Goal: Ask a question: Seek information or help from site administrators or community

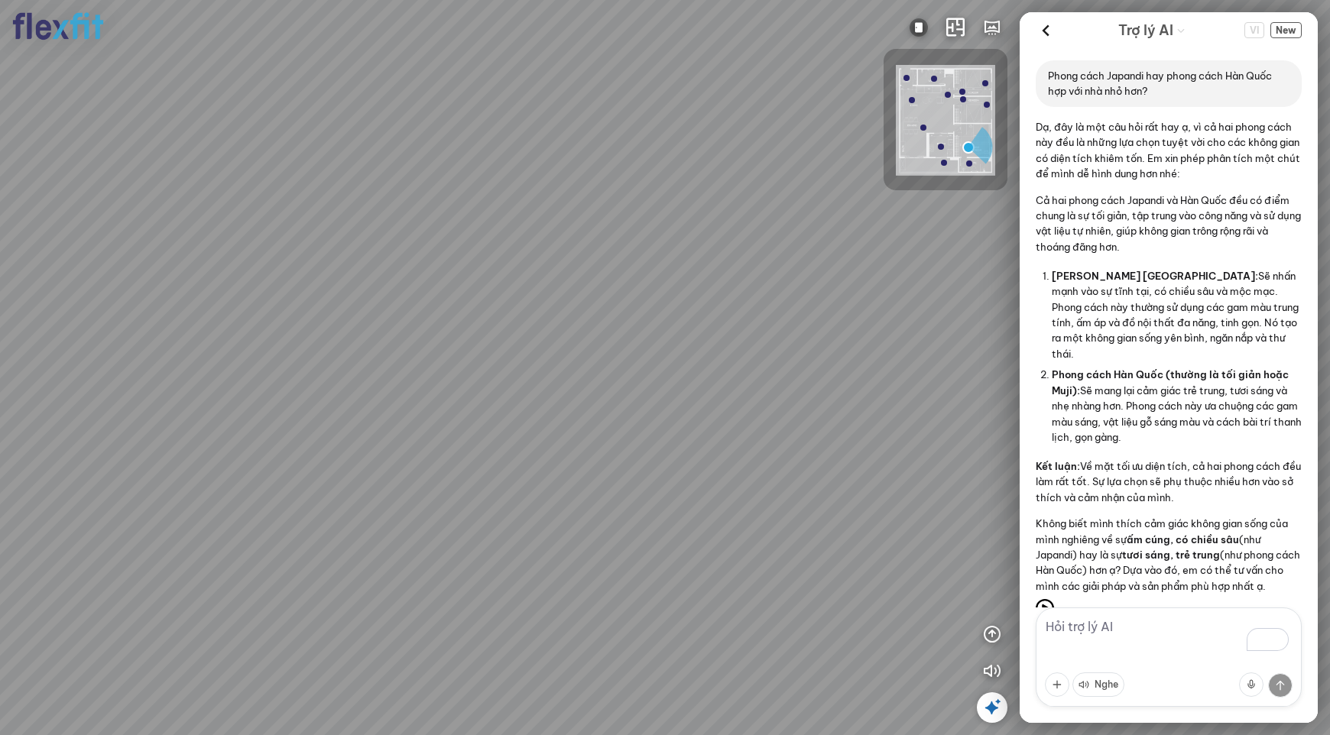
scroll to position [40, 0]
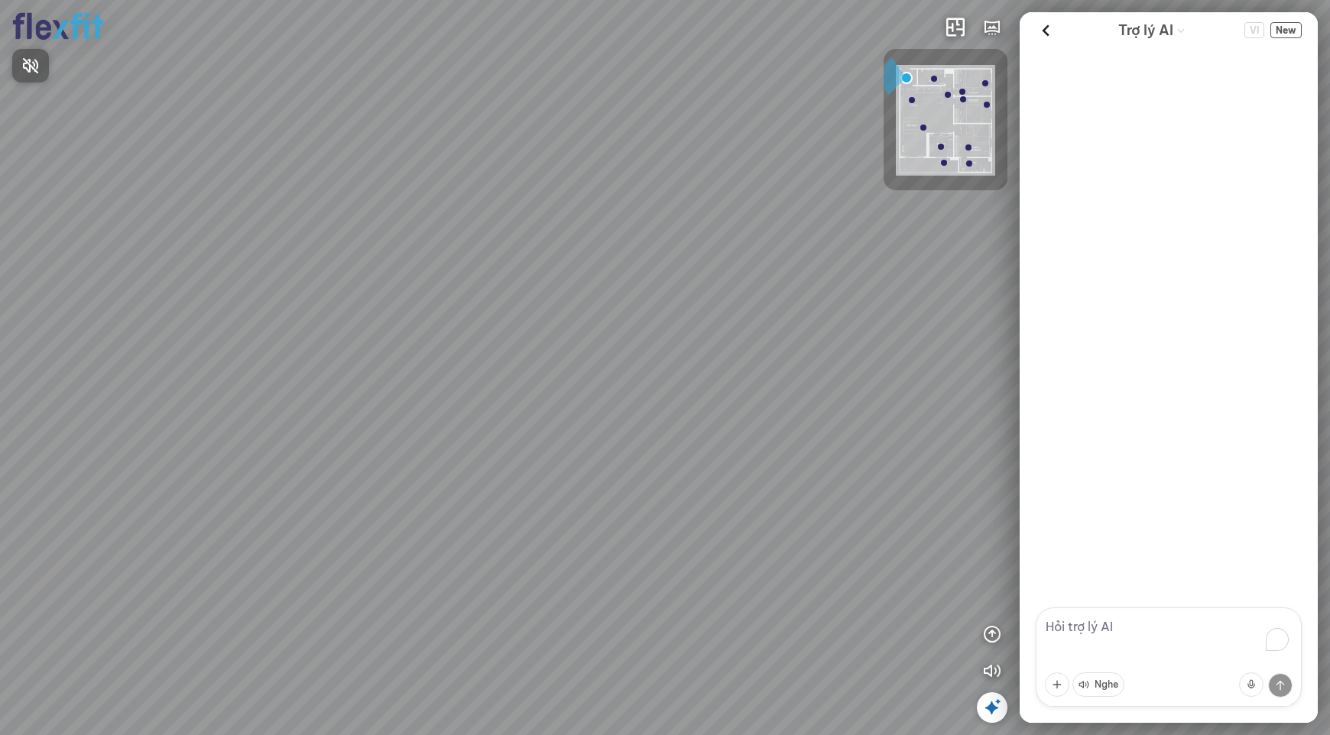
scroll to position [40, 0]
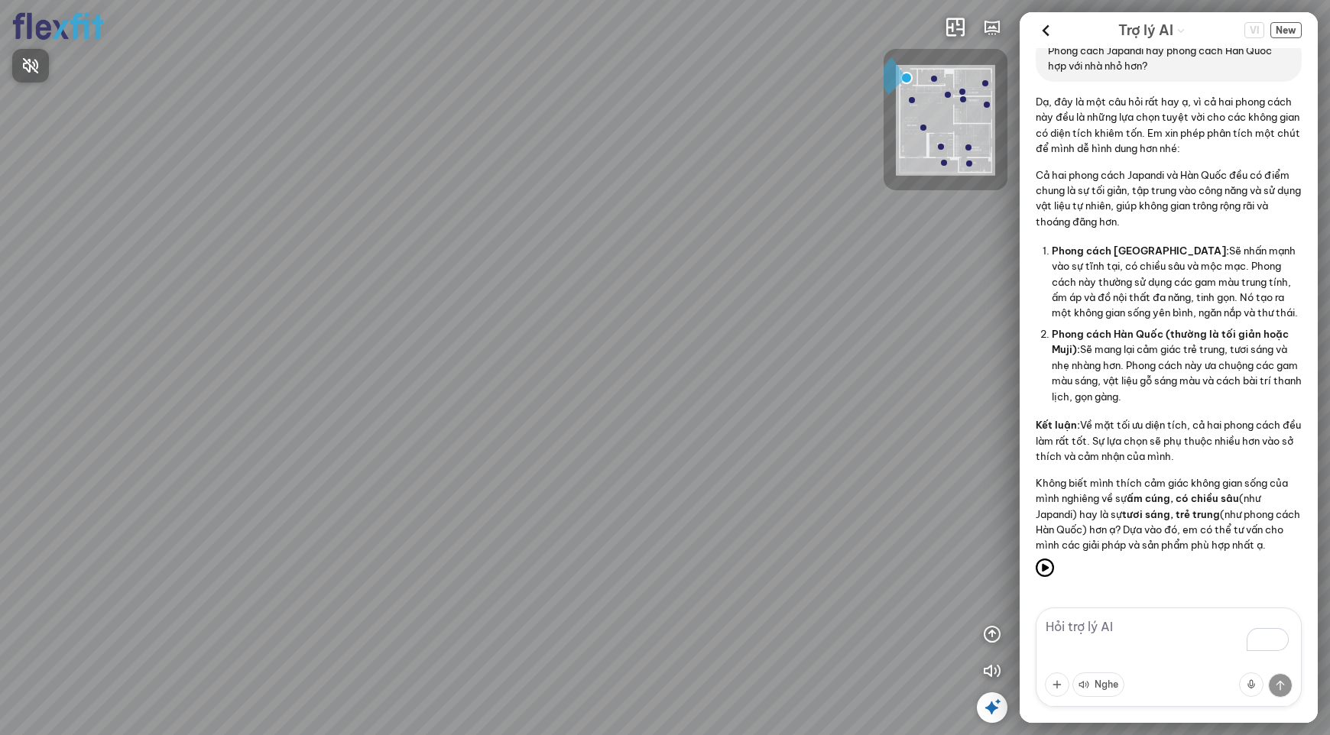
click at [1286, 36] on div at bounding box center [665, 367] width 1330 height 735
click at [1287, 33] on span "New" at bounding box center [1285, 30] width 31 height 16
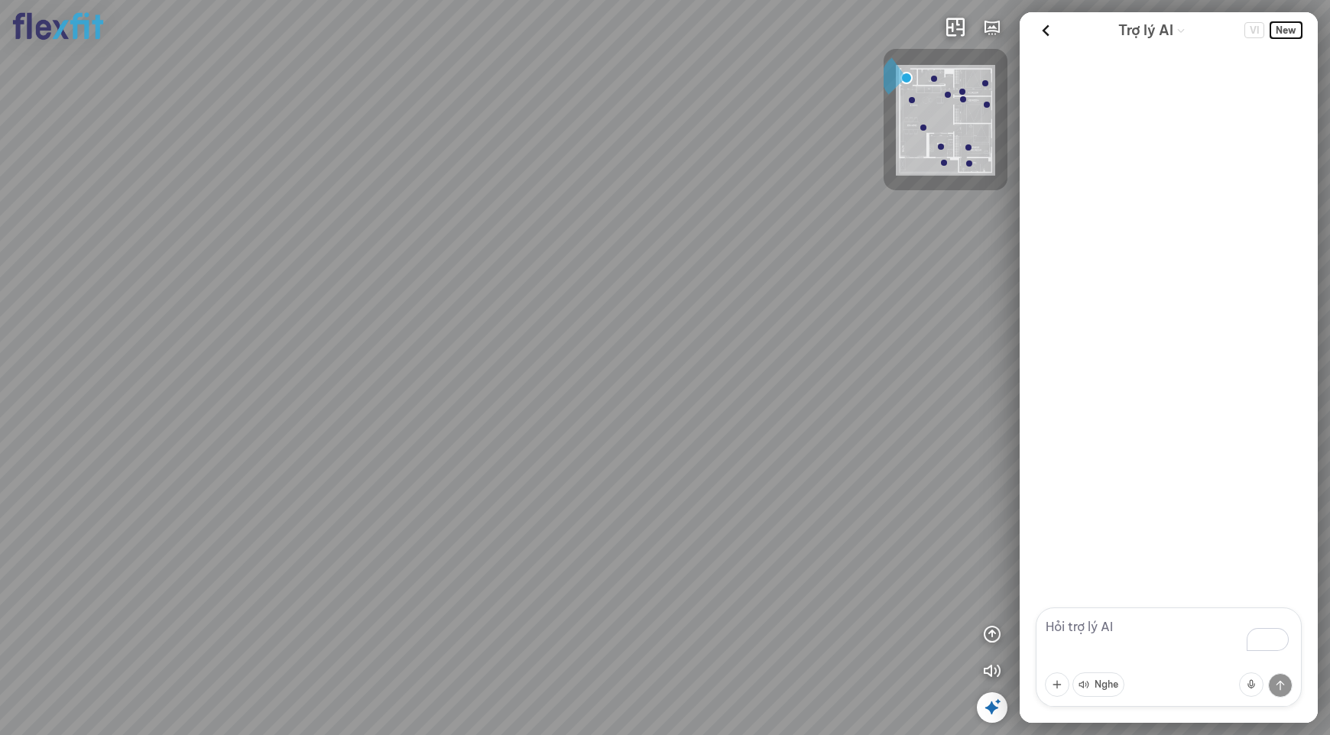
scroll to position [0, 0]
click at [1126, 631] on textarea "To enrich screen reader interactions, please activate Accessibility in Grammarl…" at bounding box center [1168, 656] width 266 height 99
paste textarea "Chất lượng bếp và nội thất sử dụng trong thời gian bảo hành thường chưa có vấn …"
type textarea "Chất lượng bếp và nội thất sử dụng trong thời gian bảo hành thường chưa có vấn …"
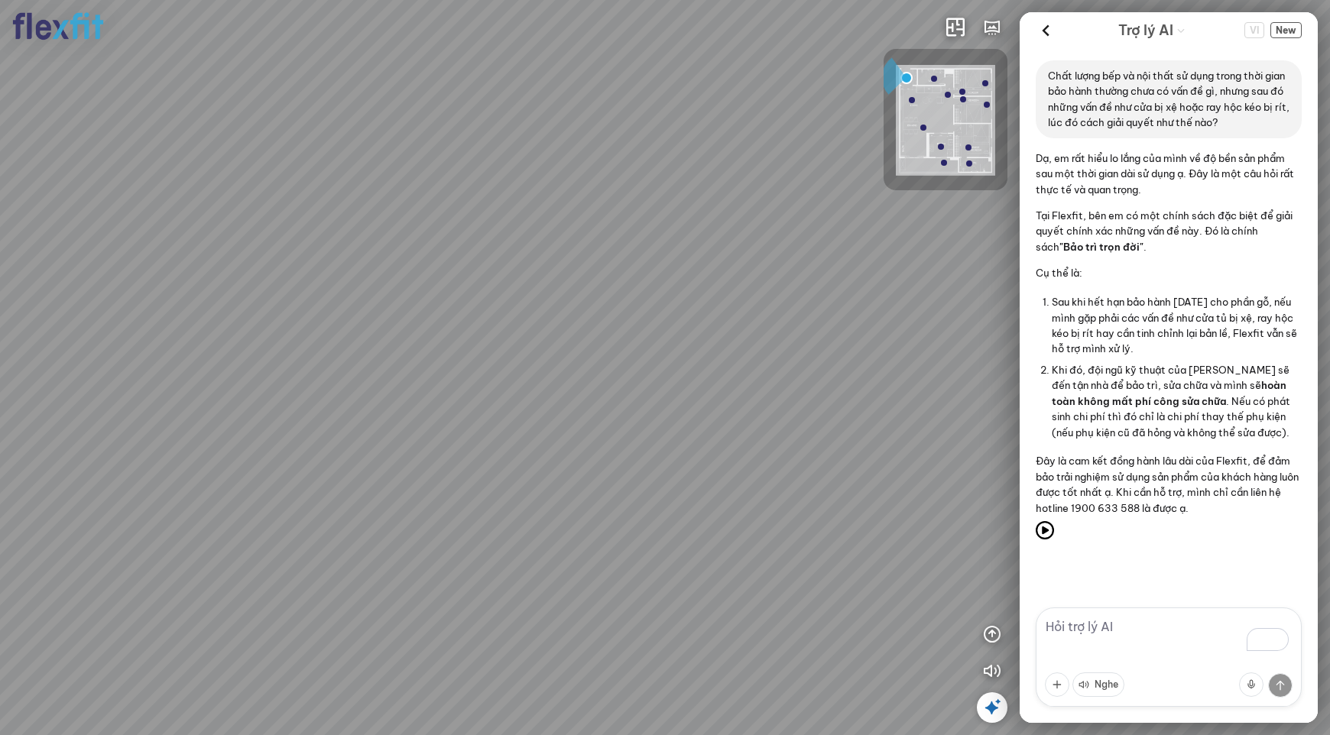
click at [1097, 637] on textarea "To enrich screen reader interactions, please activate Accessibility in Grammarl…" at bounding box center [1168, 656] width 266 height 99
paste textarea "Flexfit có các bộ sưu tập thiết kế theo từng phong cách không?"
type textarea "Flexfit có các bộ sưu tập thiết kế theo từng phong cách không?"
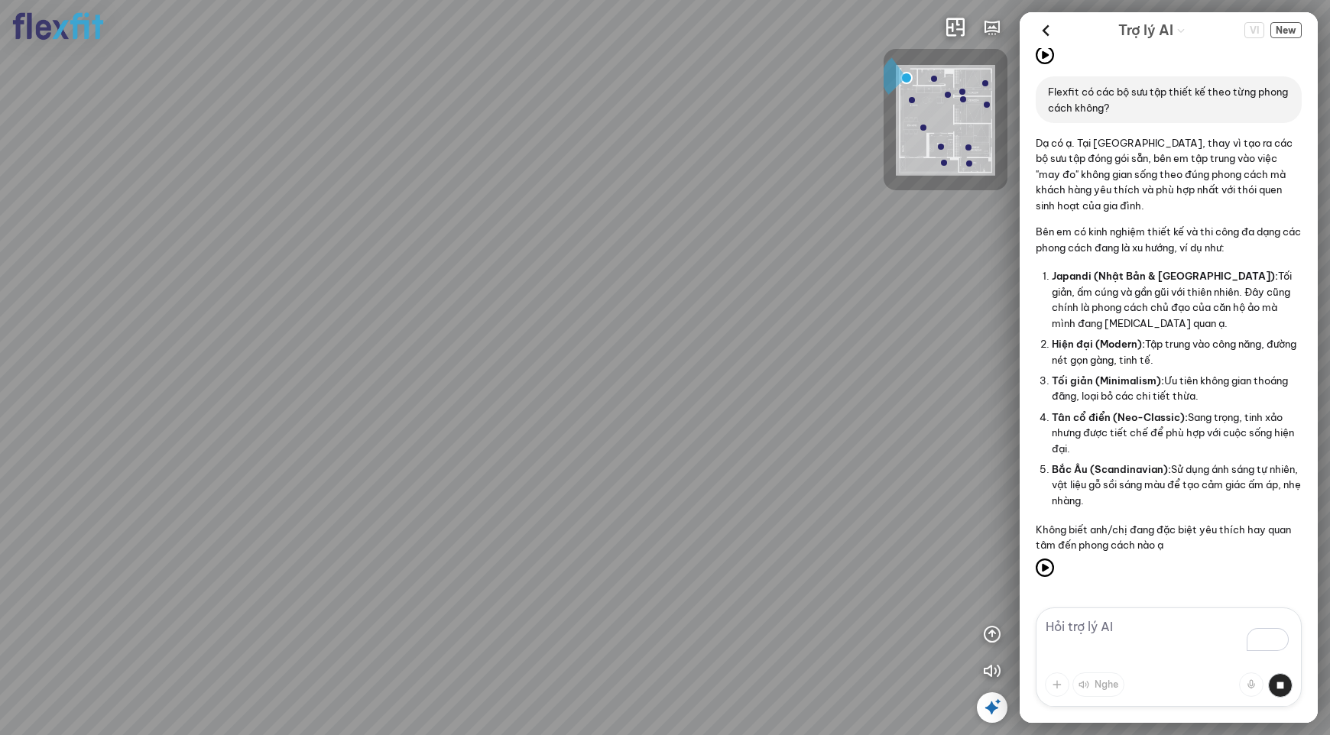
scroll to position [522, 0]
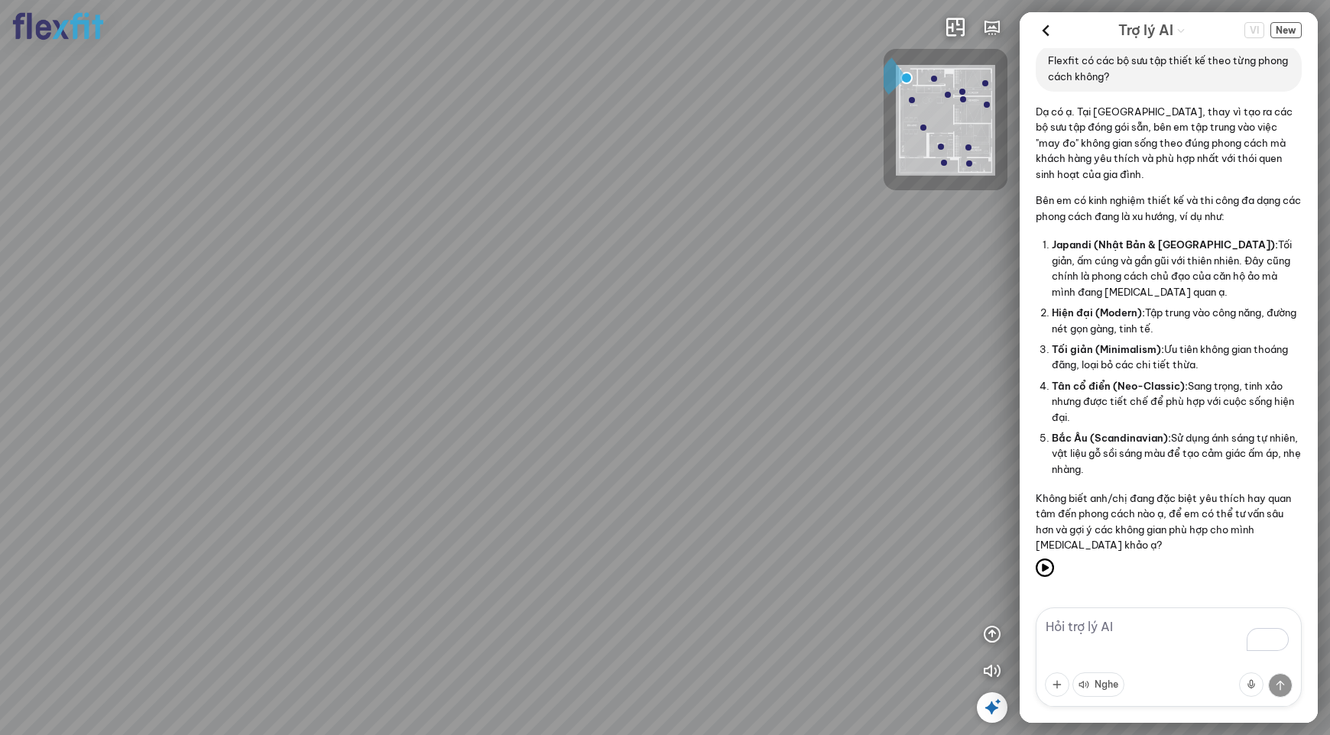
click at [1119, 631] on textarea "To enrich screen reader interactions, please activate Accessibility in Grammarl…" at bounding box center [1168, 656] width 266 height 99
type textarea "phong cách của căn hộ này là gì?"
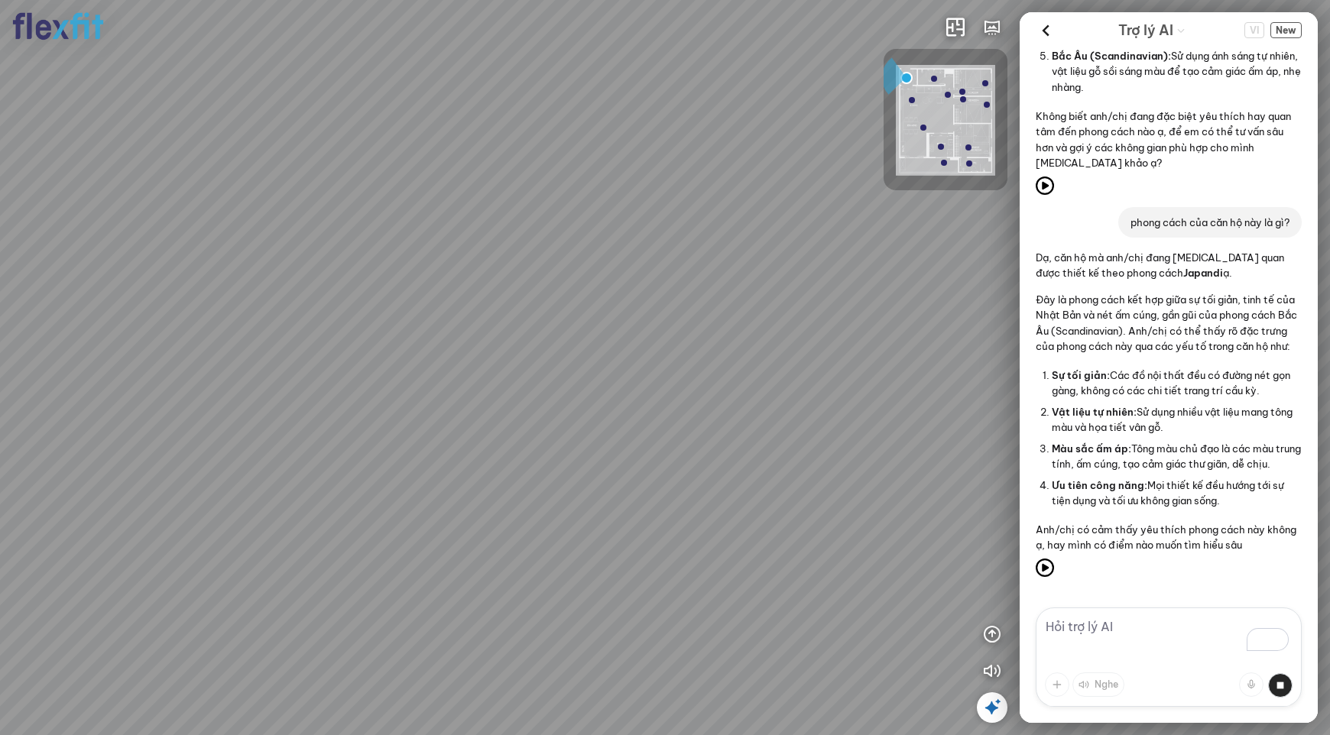
scroll to position [951, 0]
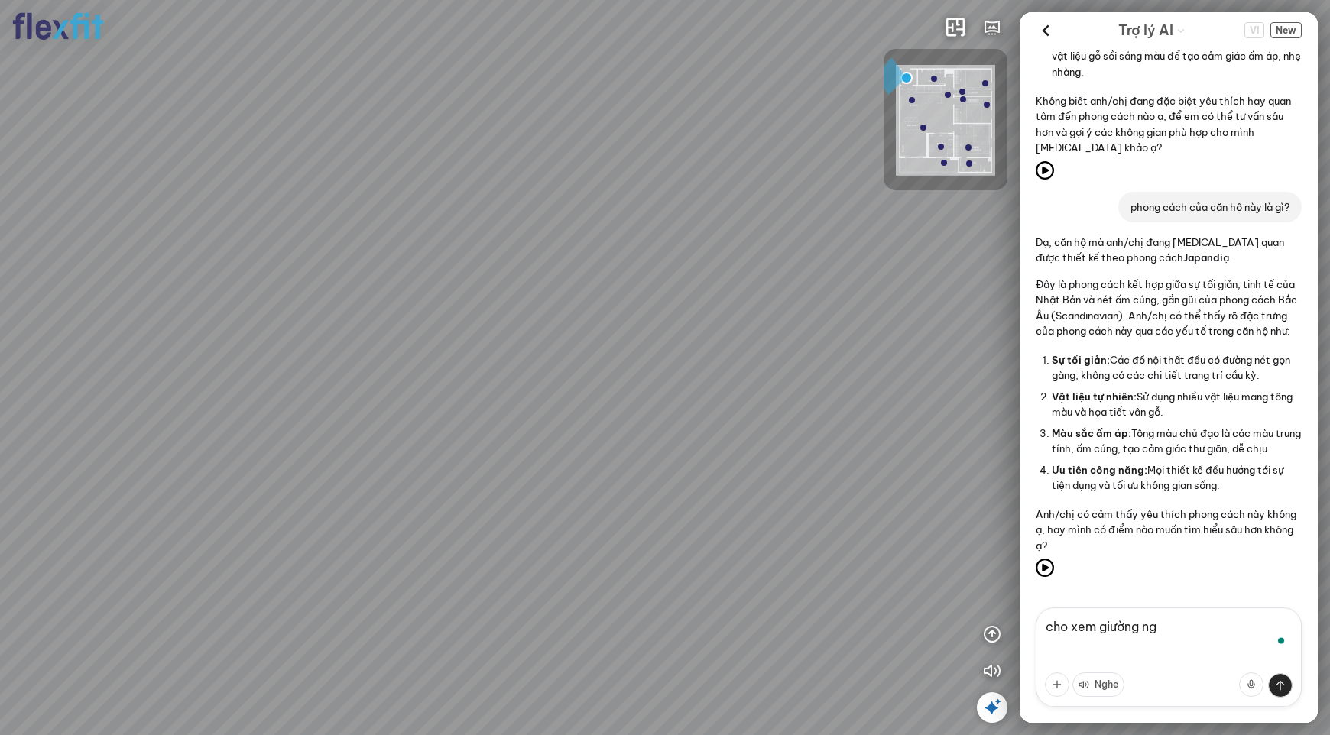
type textarea "cho xem giường ngủ"
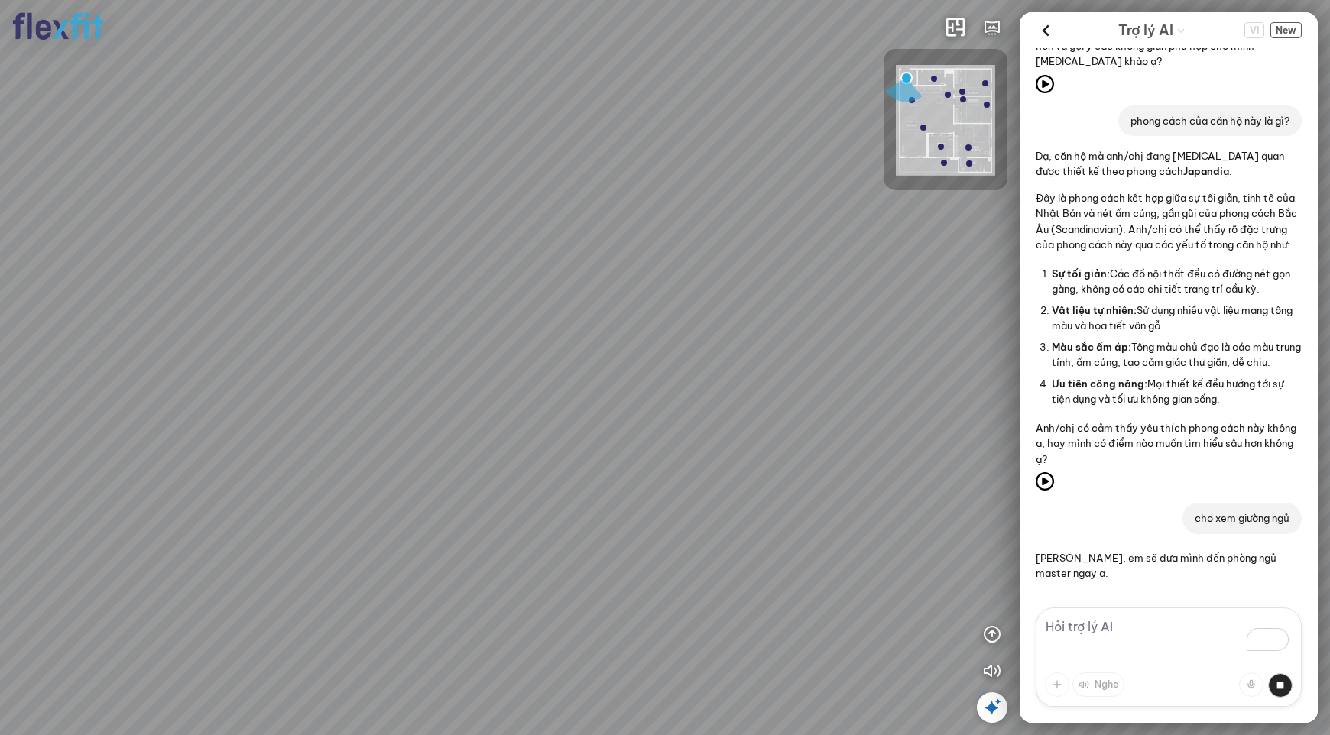
scroll to position [1038, 0]
click at [1098, 628] on textarea "To enrich screen reader interactions, please activate Accessibility in Grammarl…" at bounding box center [1168, 656] width 266 height 99
type textarea "cho xem bếp"
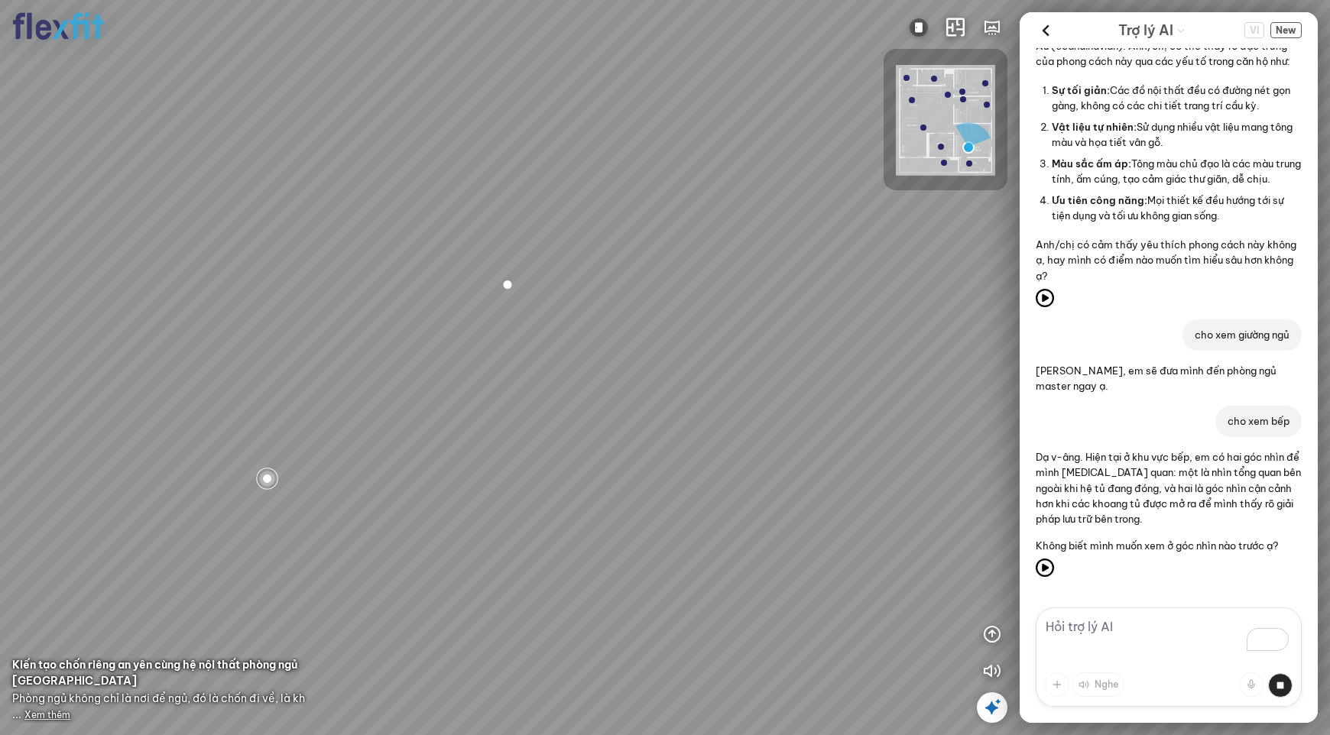
scroll to position [1221, 0]
click at [1139, 640] on textarea "To enrich screen reader interactions, please activate Accessibility in Grammarl…" at bounding box center [1168, 656] width 266 height 99
type textarea "tổng quan"
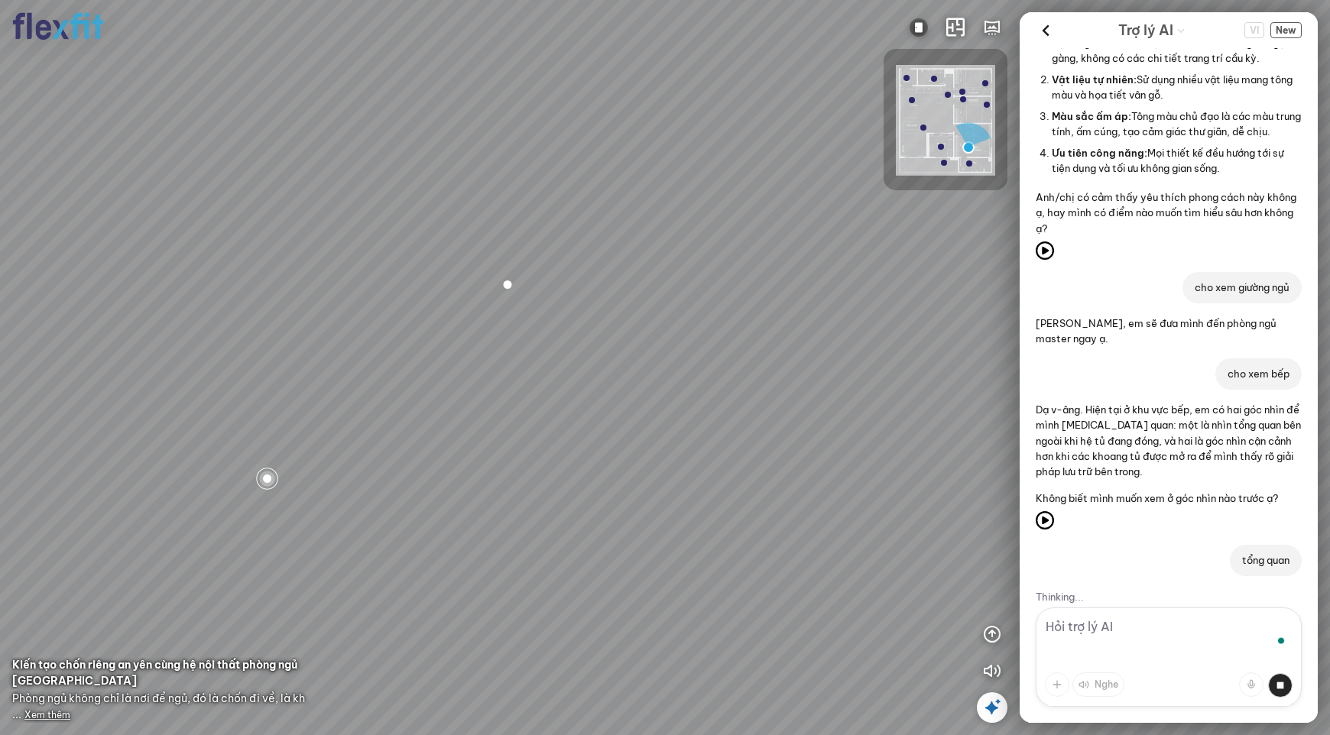
scroll to position [1291, 0]
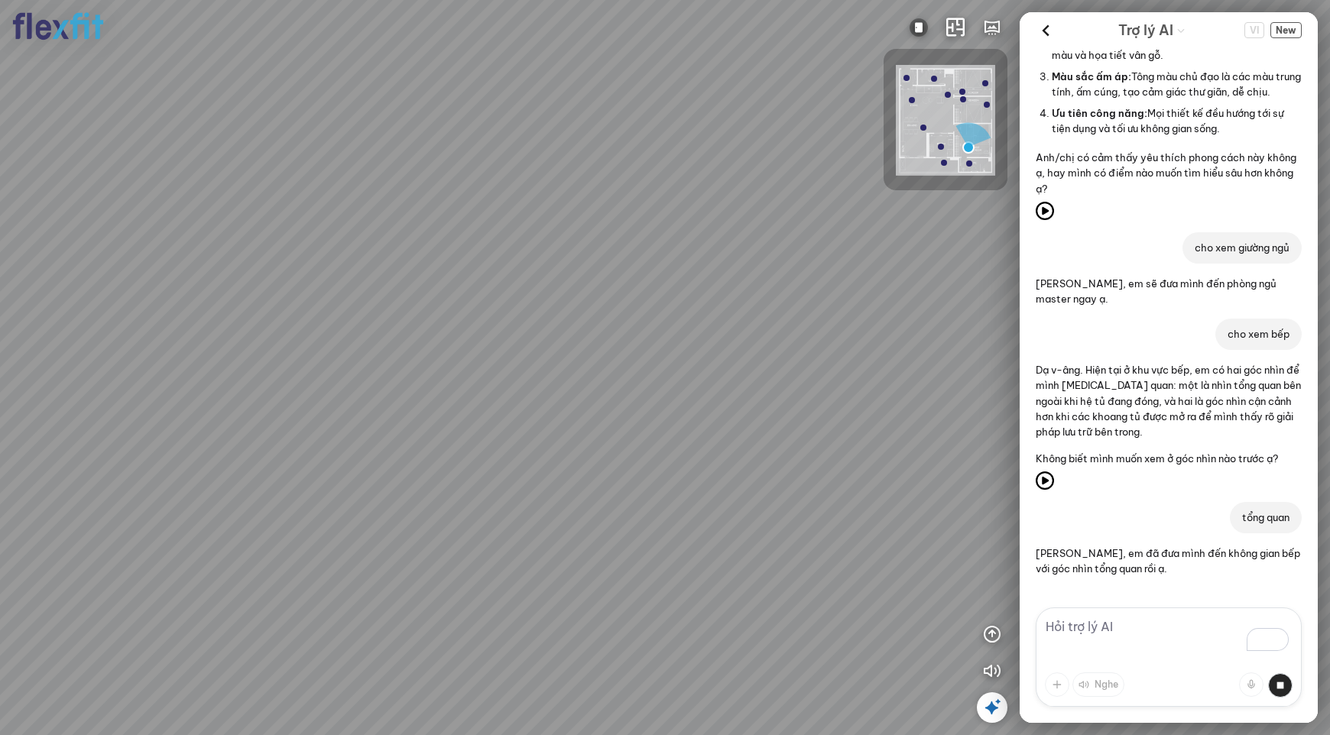
scroll to position [1307, 0]
click at [1112, 624] on textarea "To enrich screen reader interactions, please activate Accessibility in Grammarl…" at bounding box center [1168, 656] width 266 height 99
type textarea "bên trong tủ bếp có gì?"
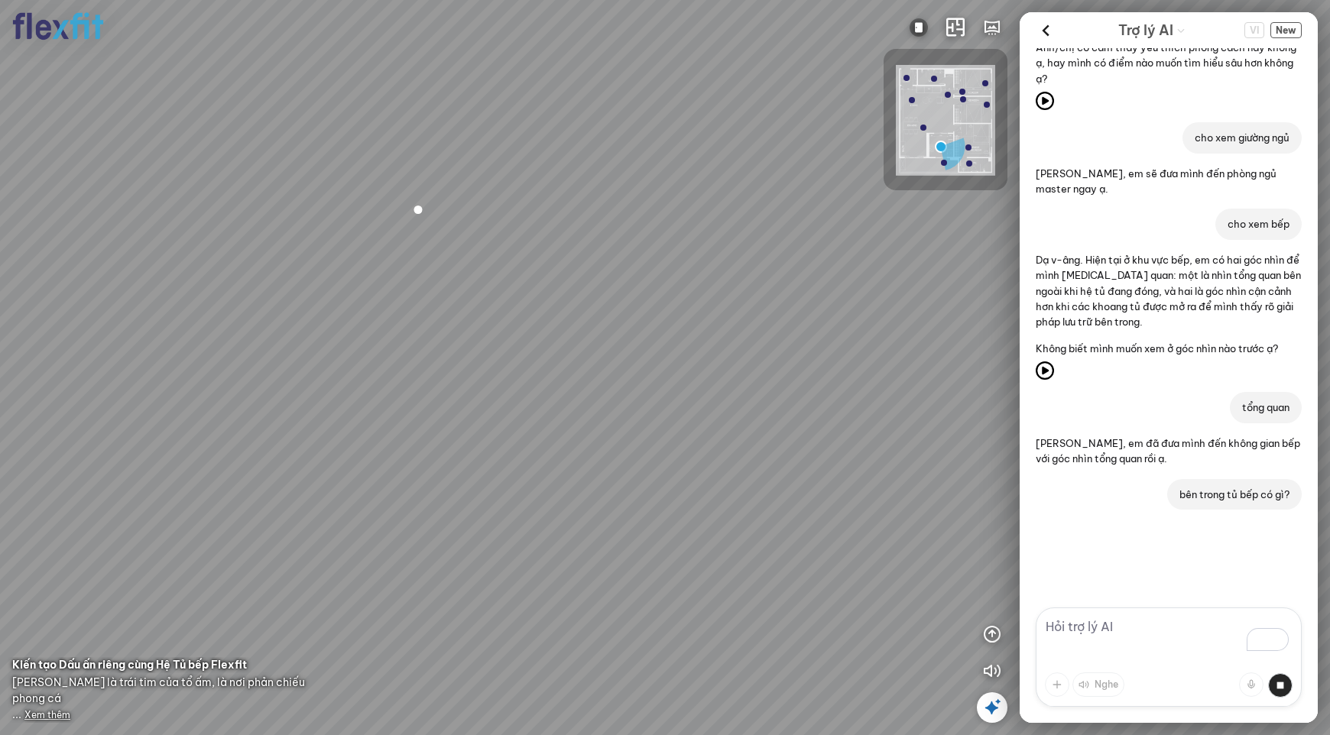
scroll to position [1417, 0]
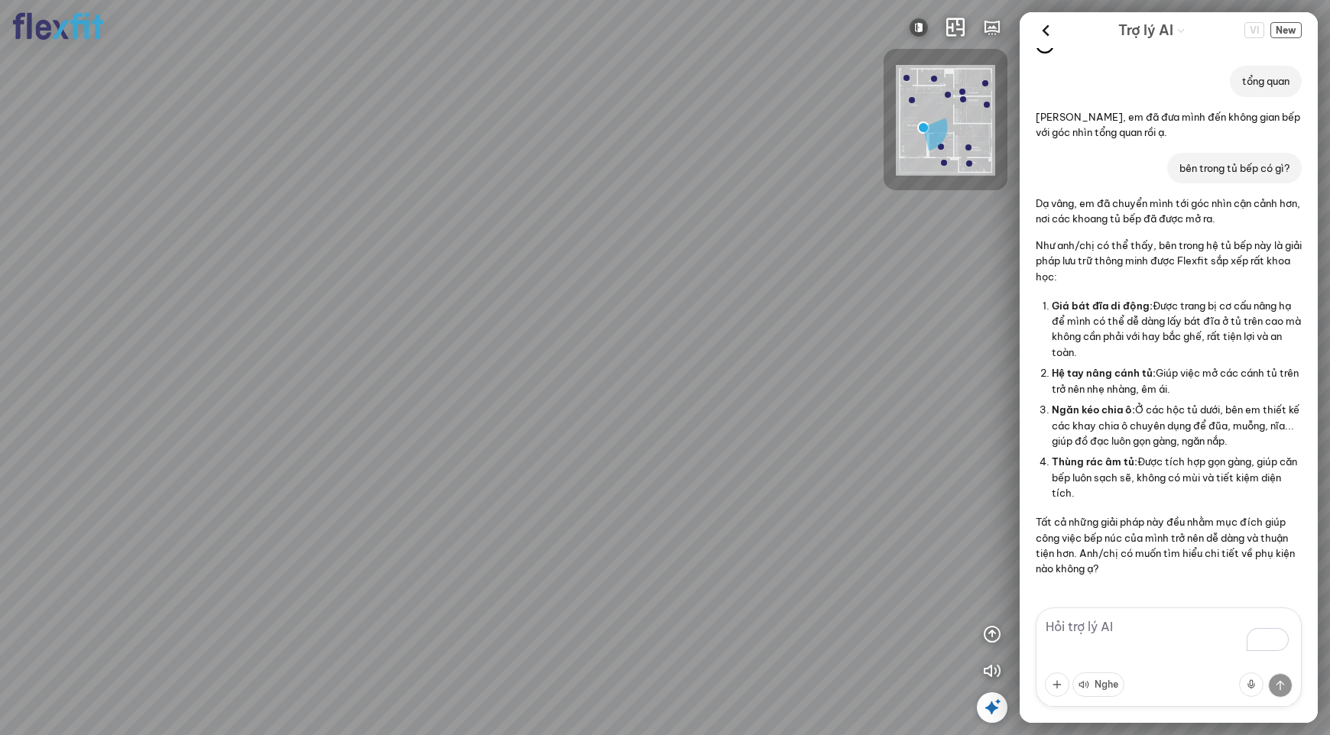
scroll to position [1744, 0]
click at [1110, 623] on textarea "To enrich screen reader interactions, please activate Accessibility in Grammarl…" at bounding box center [1168, 656] width 266 height 99
type textarea "cho xem sofa"
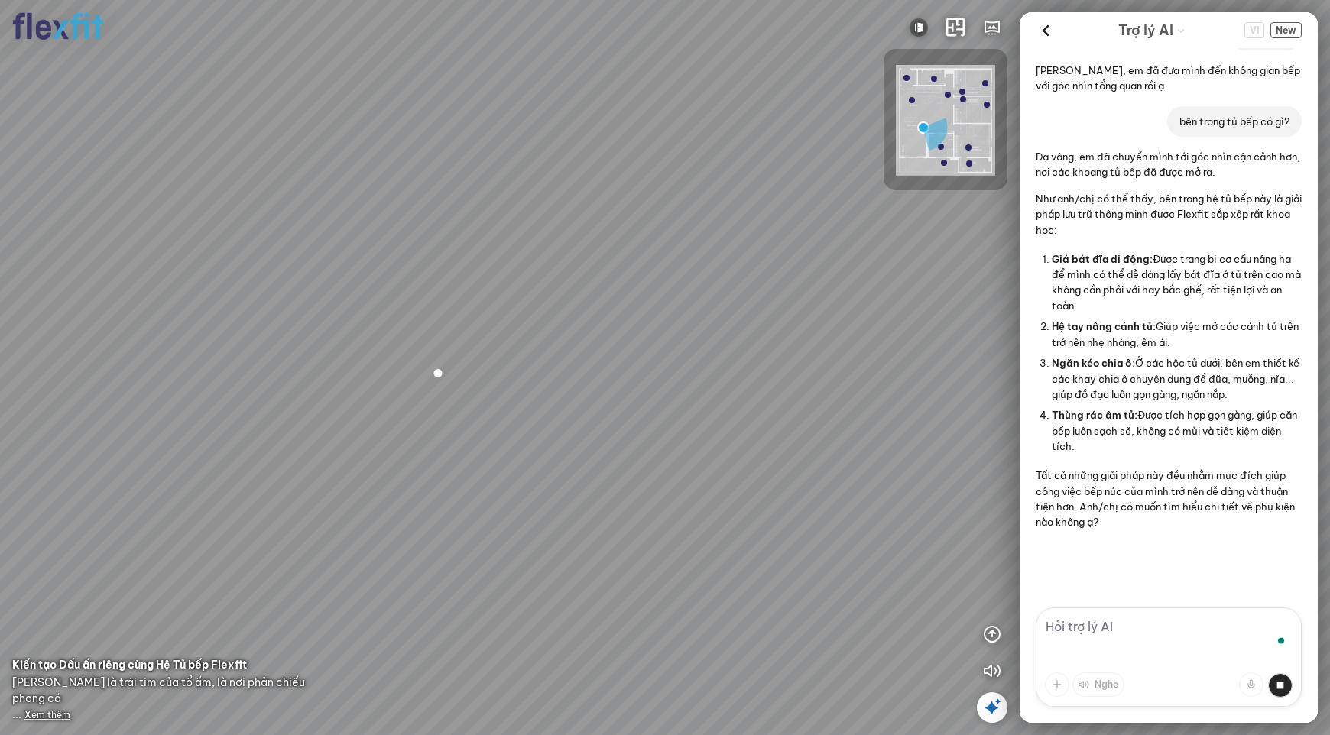
scroll to position [1815, 0]
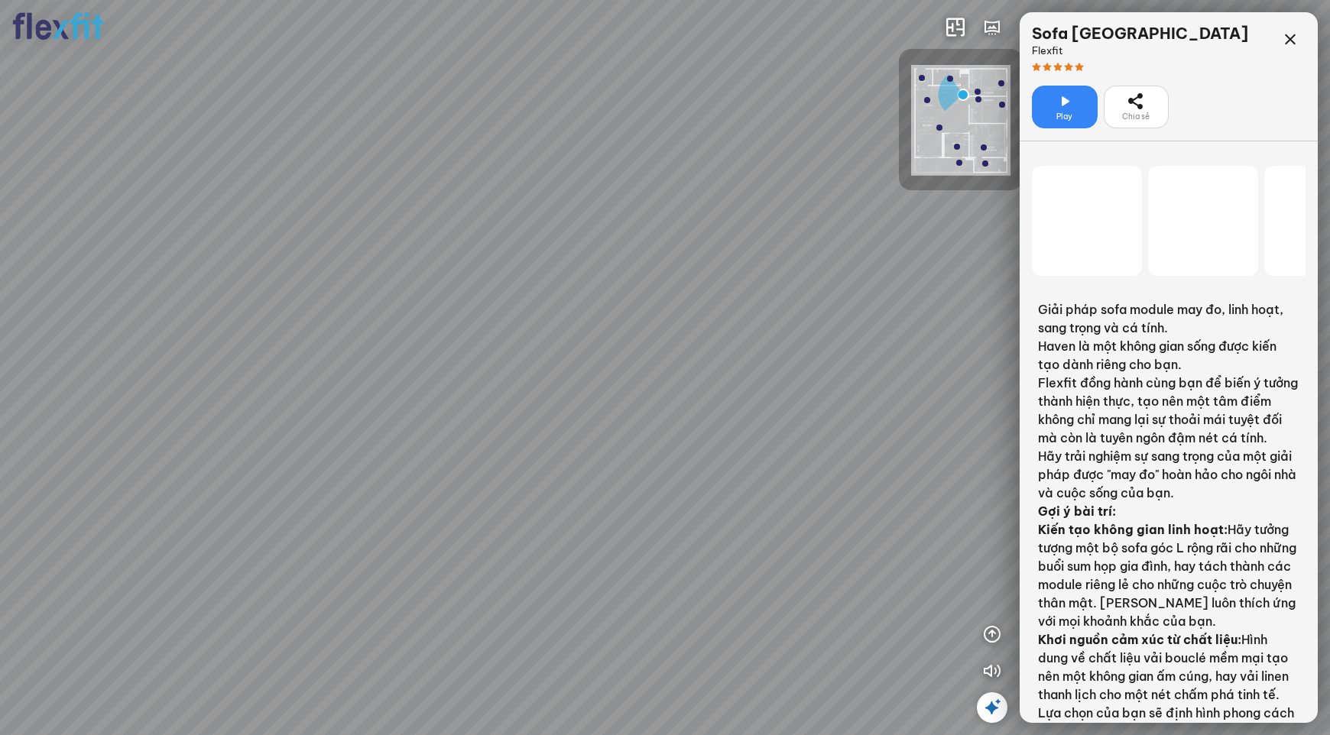
scroll to position [38167, 0]
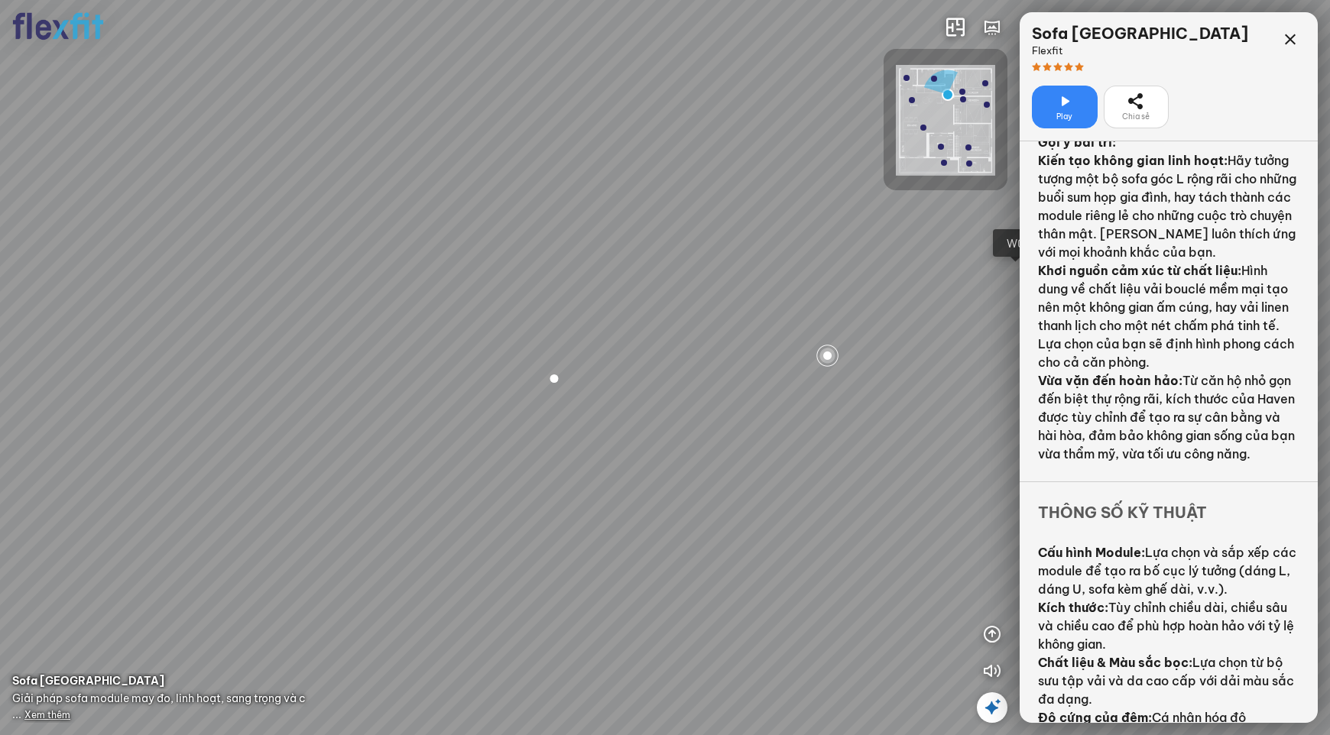
scroll to position [427, 0]
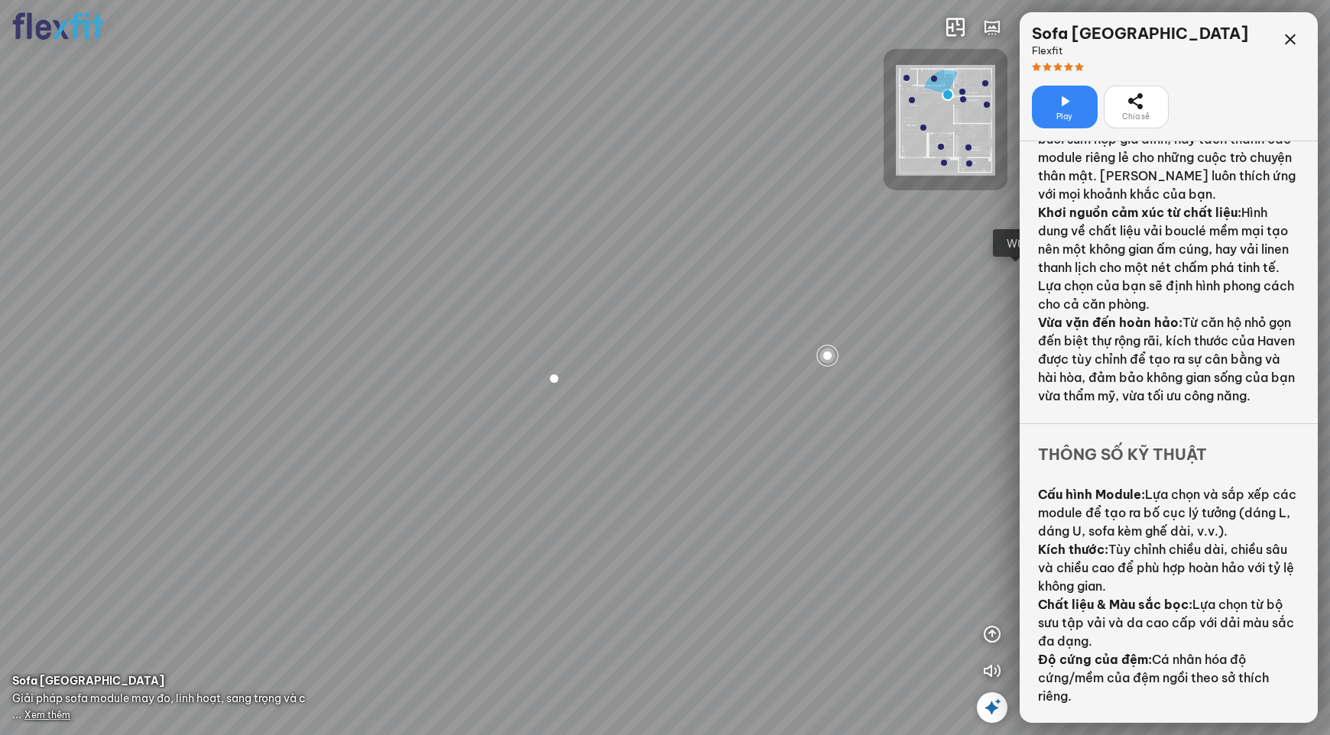
click at [988, 711] on icon at bounding box center [992, 707] width 18 height 18
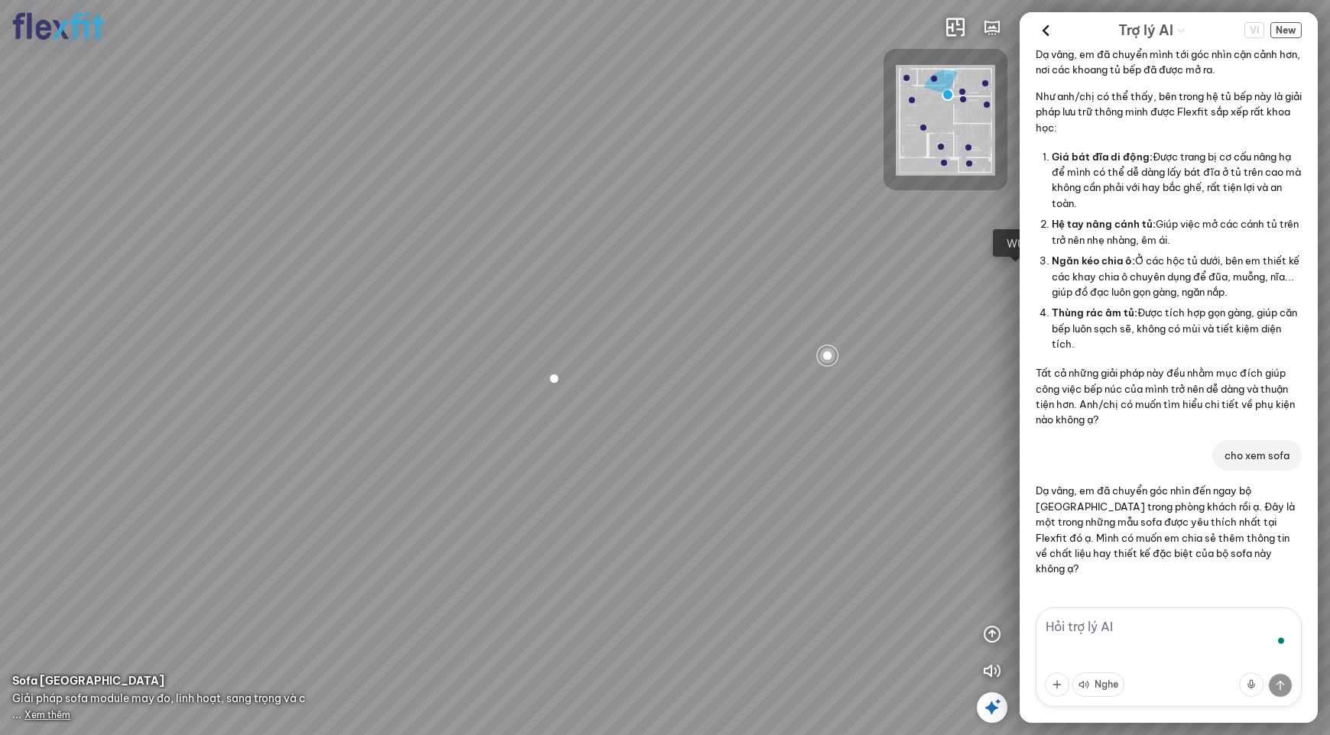
scroll to position [1877, 0]
click at [1116, 628] on textarea "To enrich screen reader interactions, please activate Accessibility in Grammarl…" at bounding box center [1168, 656] width 266 height 99
paste textarea "Có những ý tưởng thiết kế nào cho căn hộ studio 35m²?"
type textarea "Có những ý tưởng thiết kế nào cho căn hộ studio 35m²?"
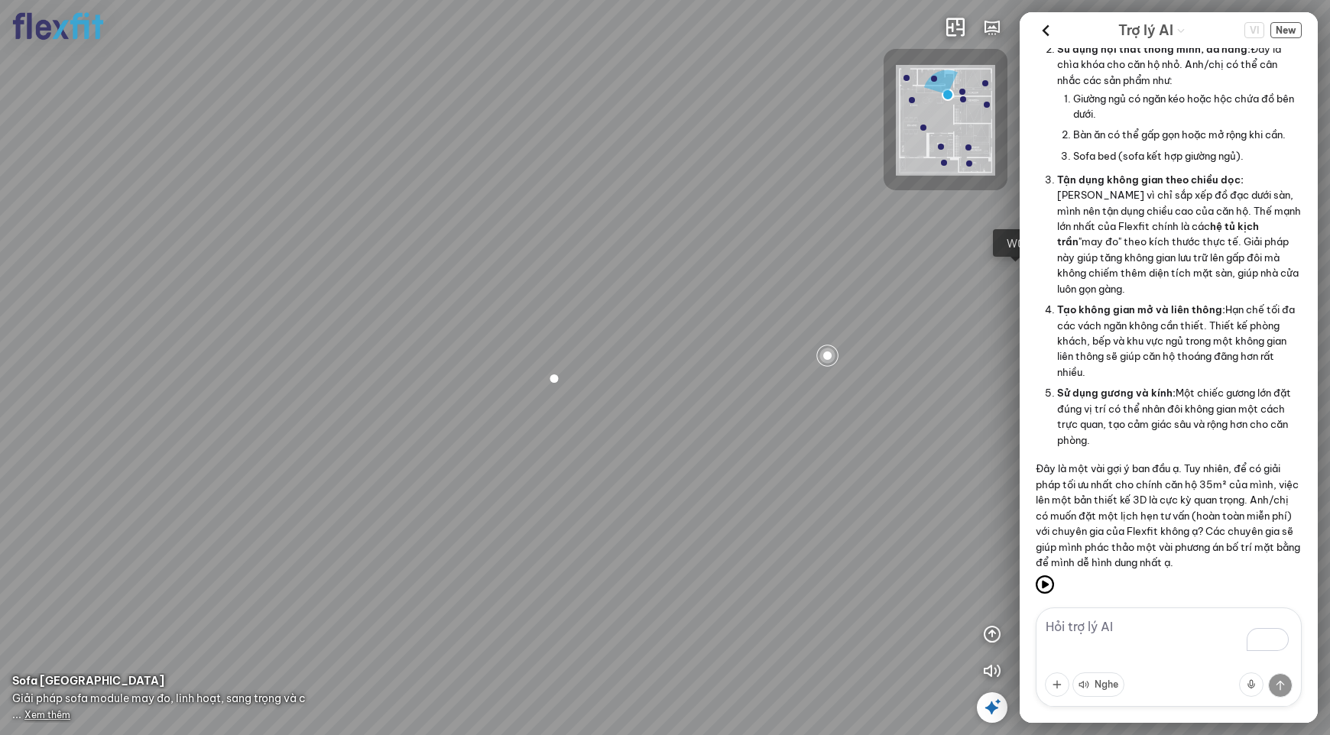
scroll to position [2733, 0]
